Goal: Check status

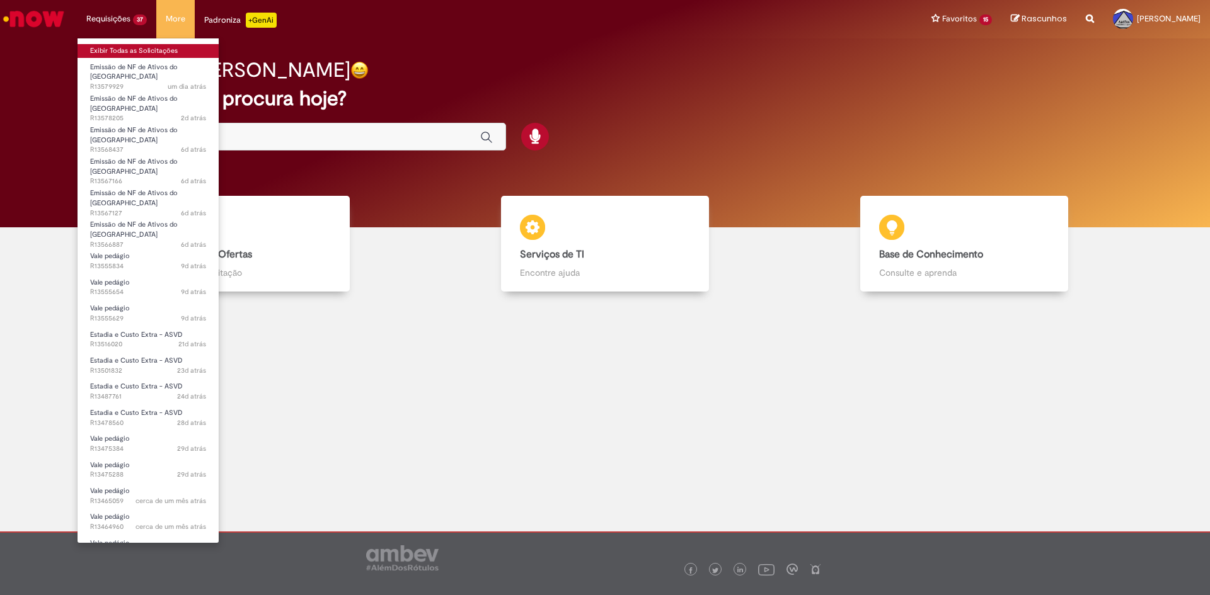
click at [125, 49] on link "Exibir Todas as Solicitações" at bounding box center [148, 51] width 141 height 14
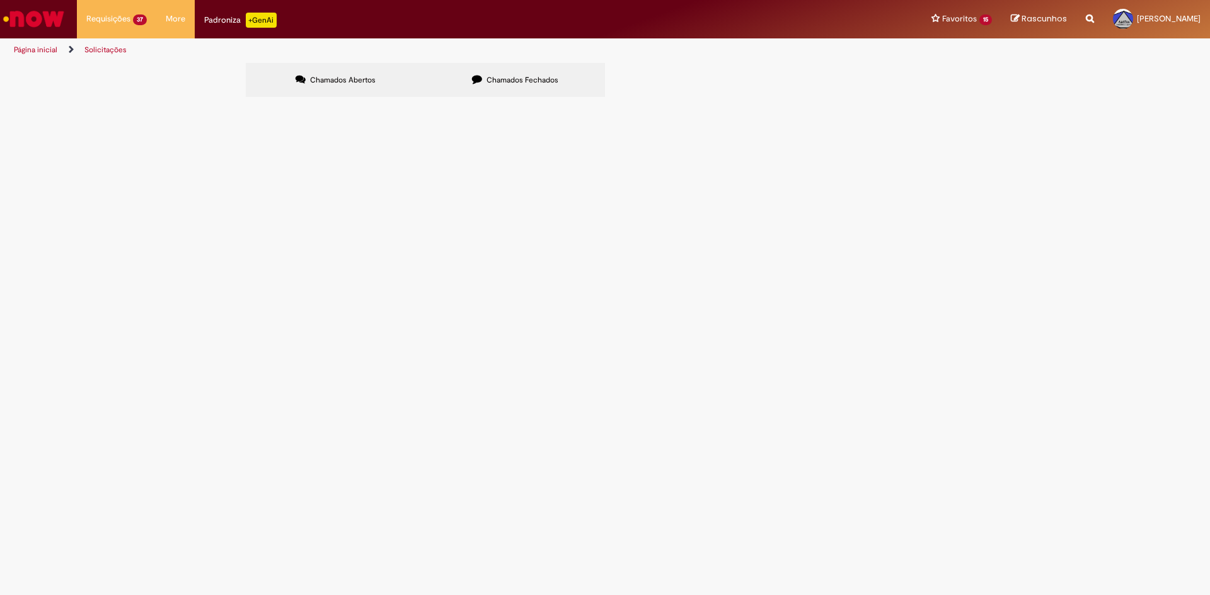
click at [541, 84] on span "Chamados Fechados" at bounding box center [522, 80] width 72 height 10
click at [0, 0] on input "Pesquisar" at bounding box center [0, 0] width 0 height 0
paste input "*********"
type input "*********"
click at [0, 0] on button "Pesquisar" at bounding box center [0, 0] width 0 height 0
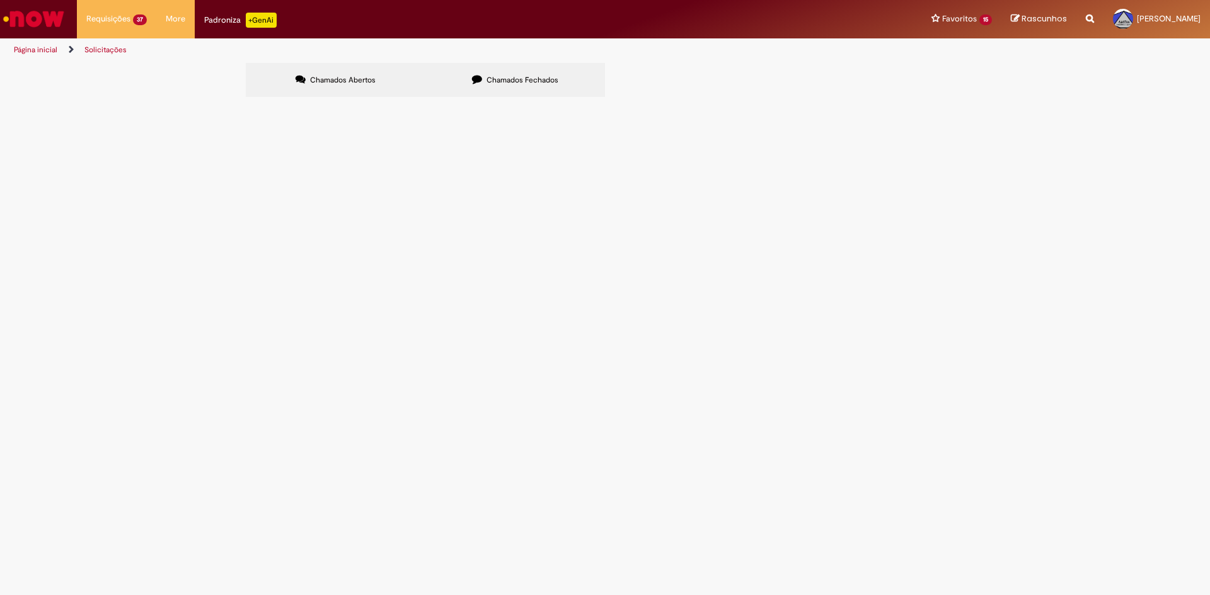
click at [0, 0] on span "R13359193" at bounding box center [0, 0] width 0 height 0
click at [0, 0] on span "Estadia e Custo Extra - ASVD" at bounding box center [0, 0] width 0 height 0
click at [0, 0] on span "R13359193" at bounding box center [0, 0] width 0 height 0
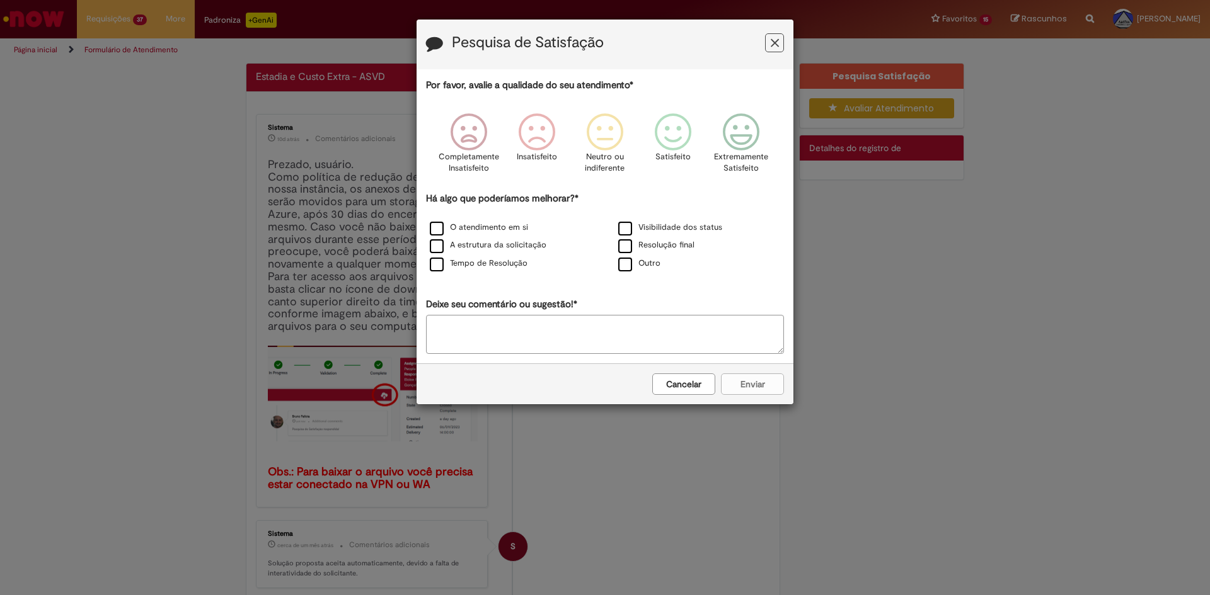
click at [773, 40] on icon "Feedback" at bounding box center [775, 43] width 8 height 13
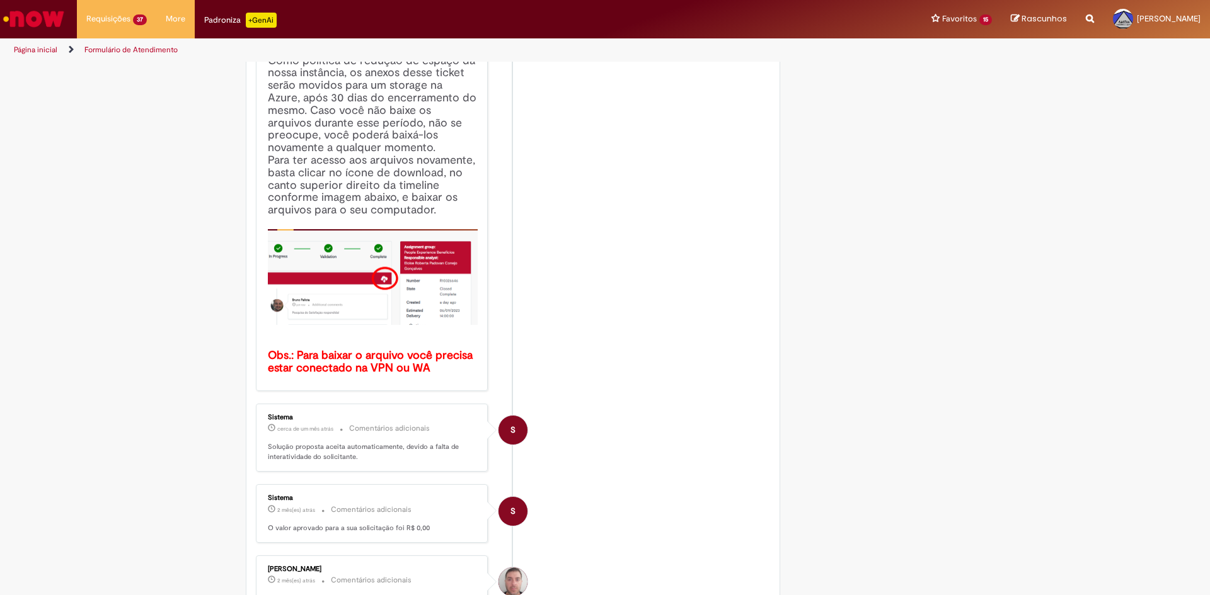
scroll to position [252, 0]
